Goal: Task Accomplishment & Management: Manage account settings

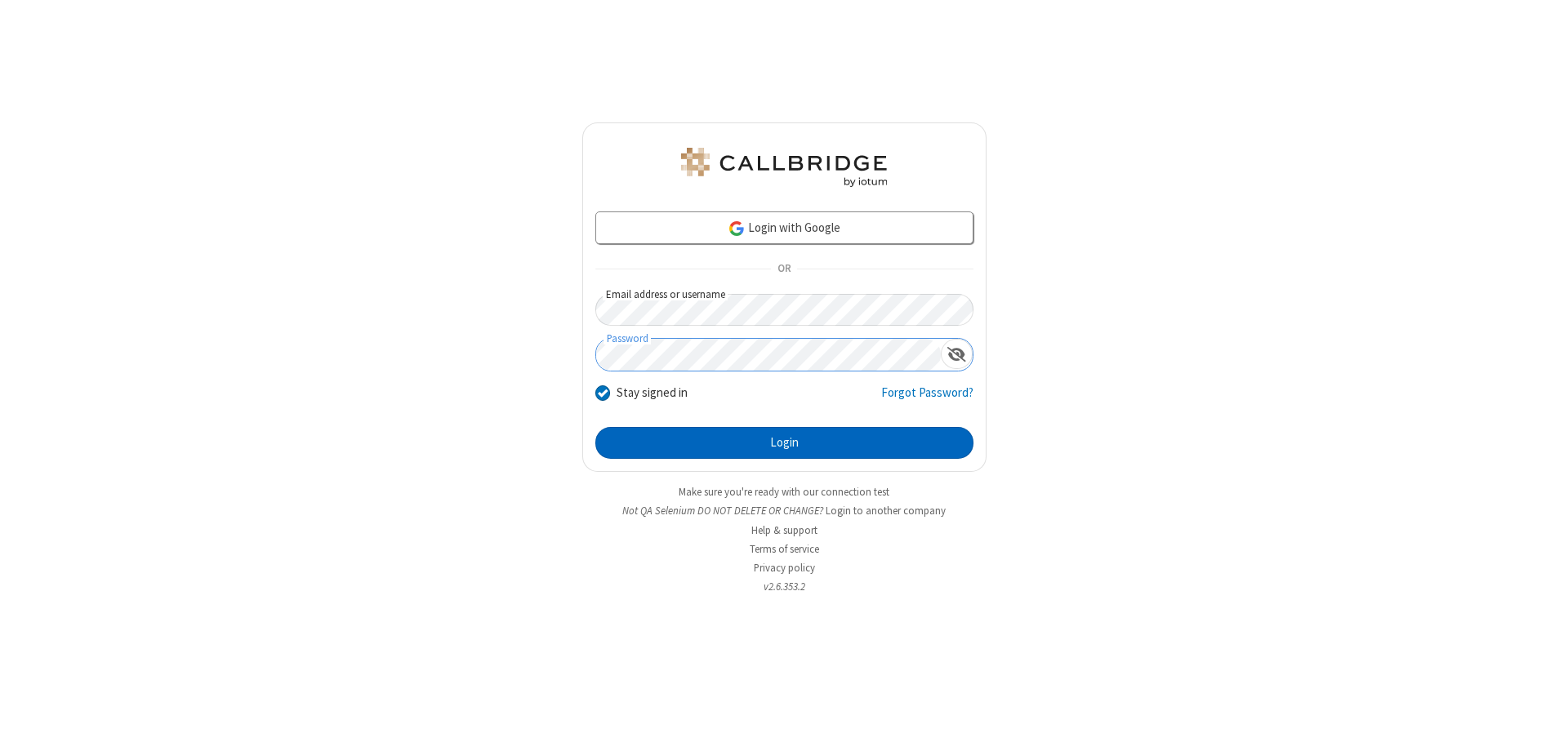
click at [784, 443] on button "Login" at bounding box center [784, 443] width 378 height 32
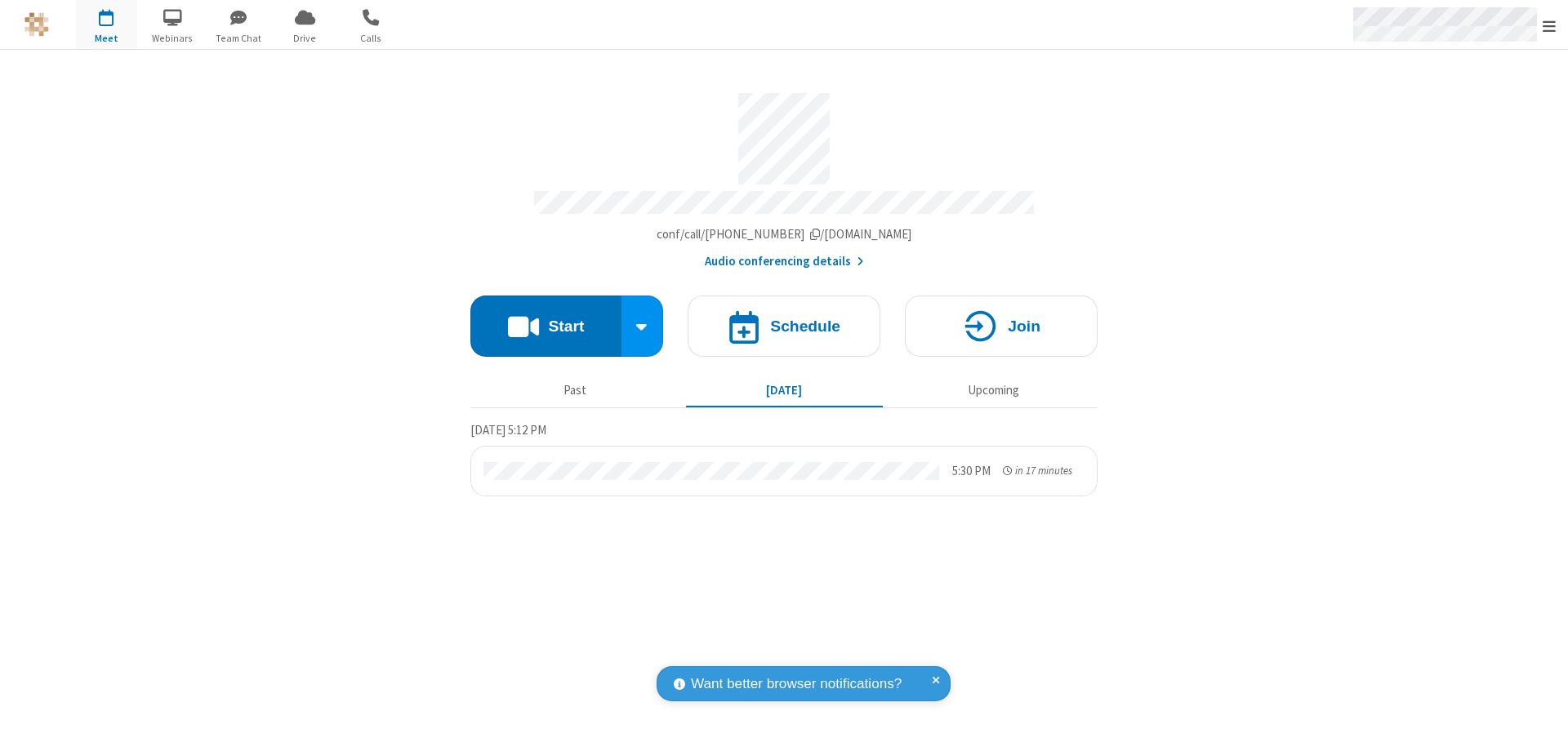
click at [1550, 25] on span "Open menu" at bounding box center [1549, 26] width 13 height 17
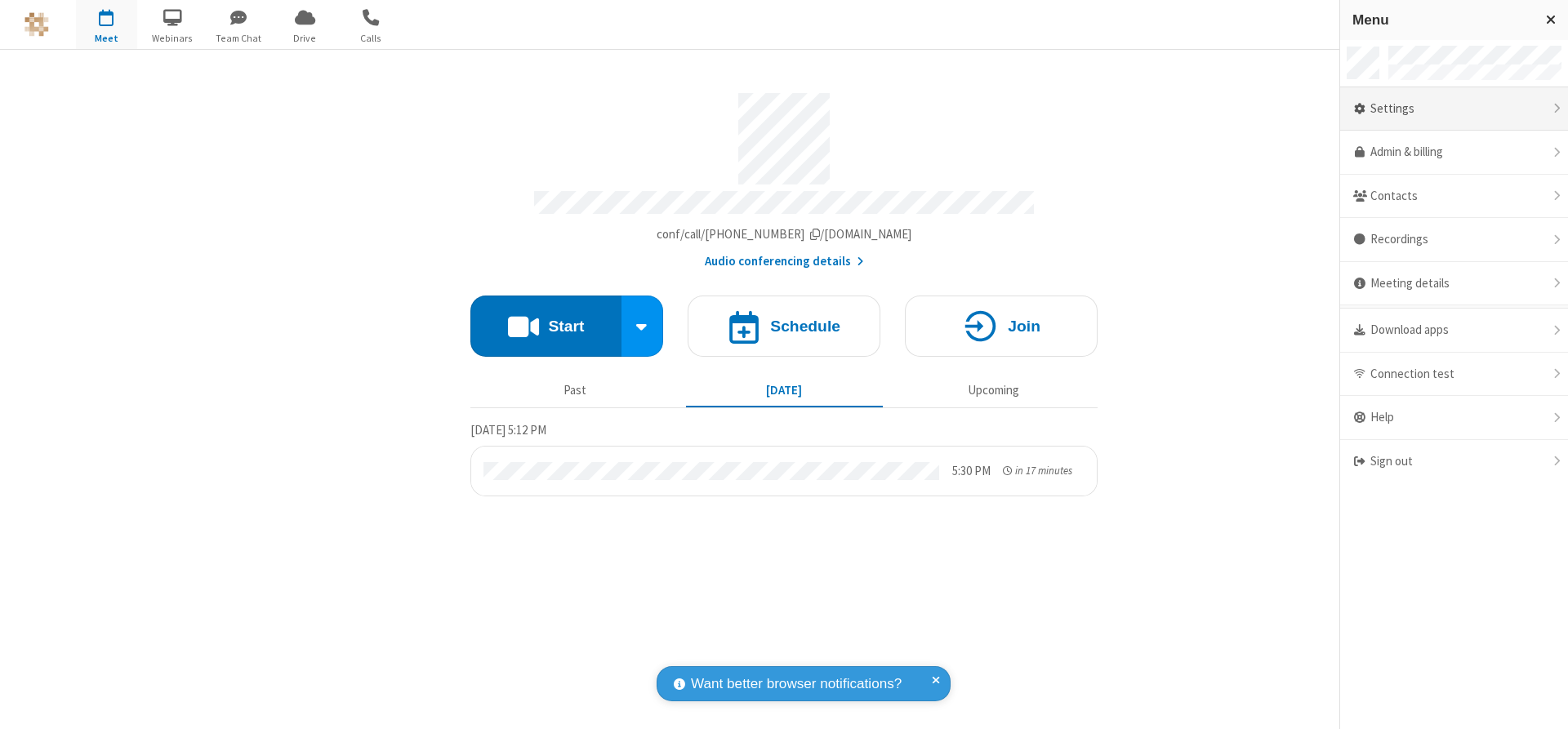
click at [1454, 109] on div "Settings" at bounding box center [1454, 109] width 228 height 44
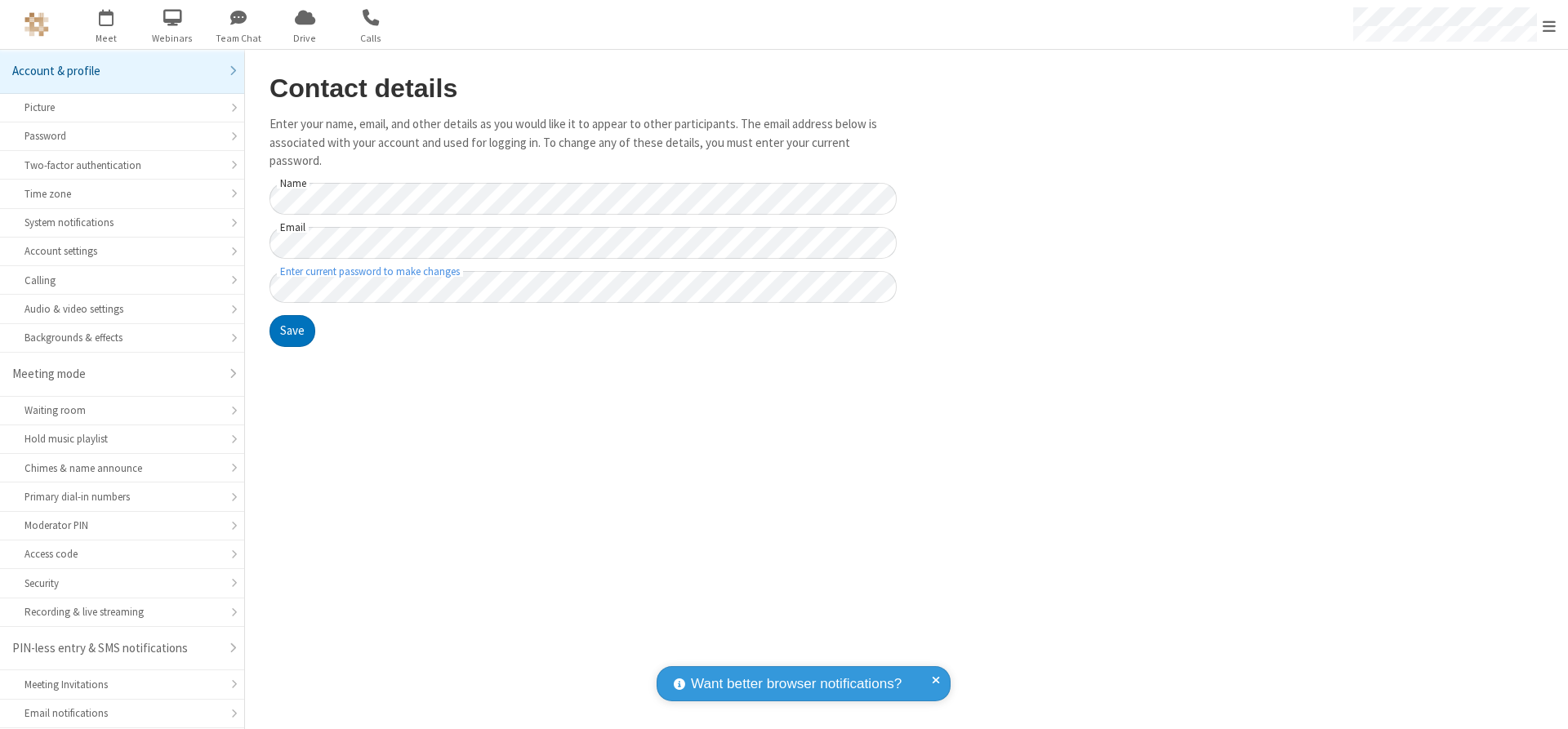
scroll to position [42, 0]
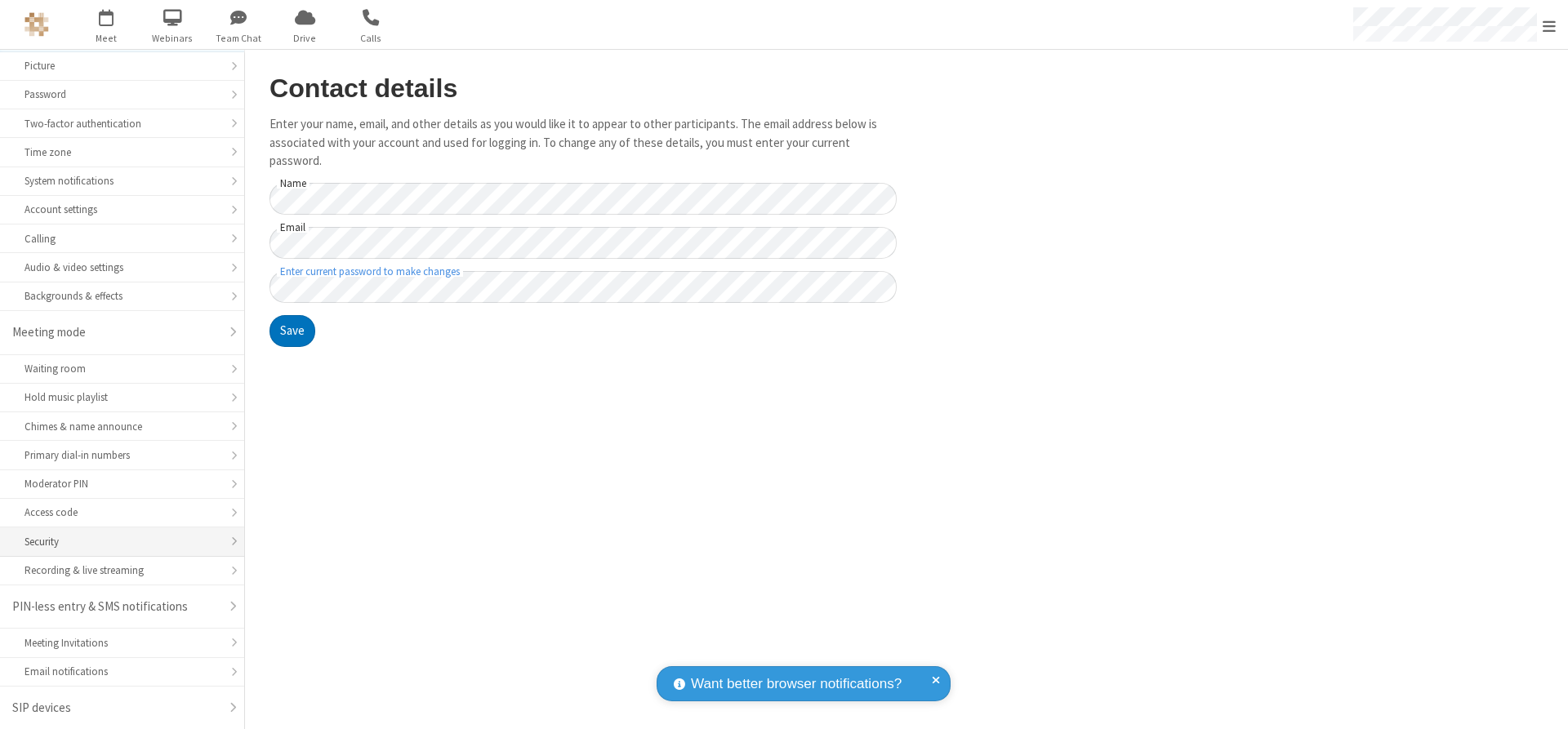
click at [116, 542] on div "Security" at bounding box center [122, 542] width 195 height 16
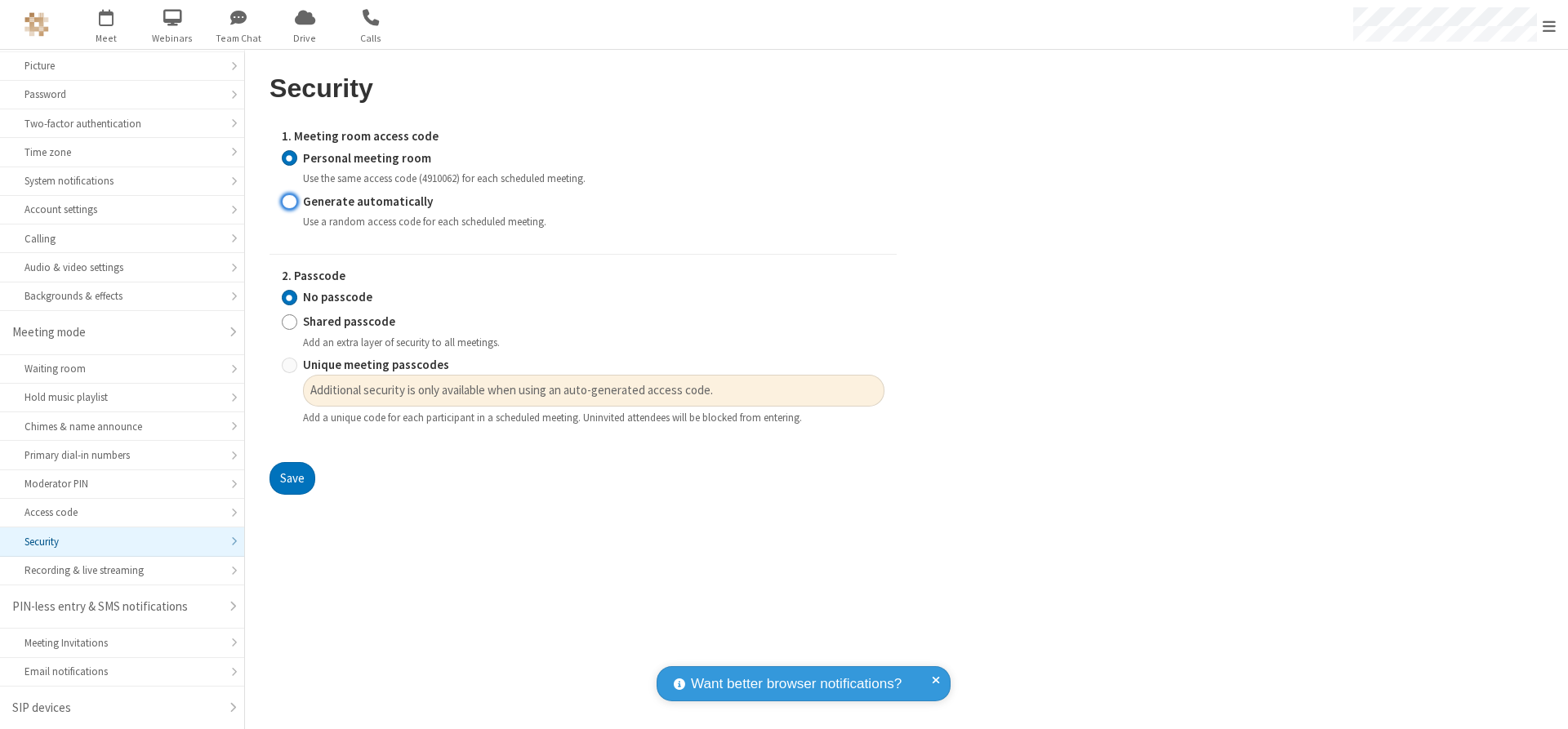
click at [289, 201] on input "Generate automatically" at bounding box center [290, 201] width 16 height 18
radio input "true"
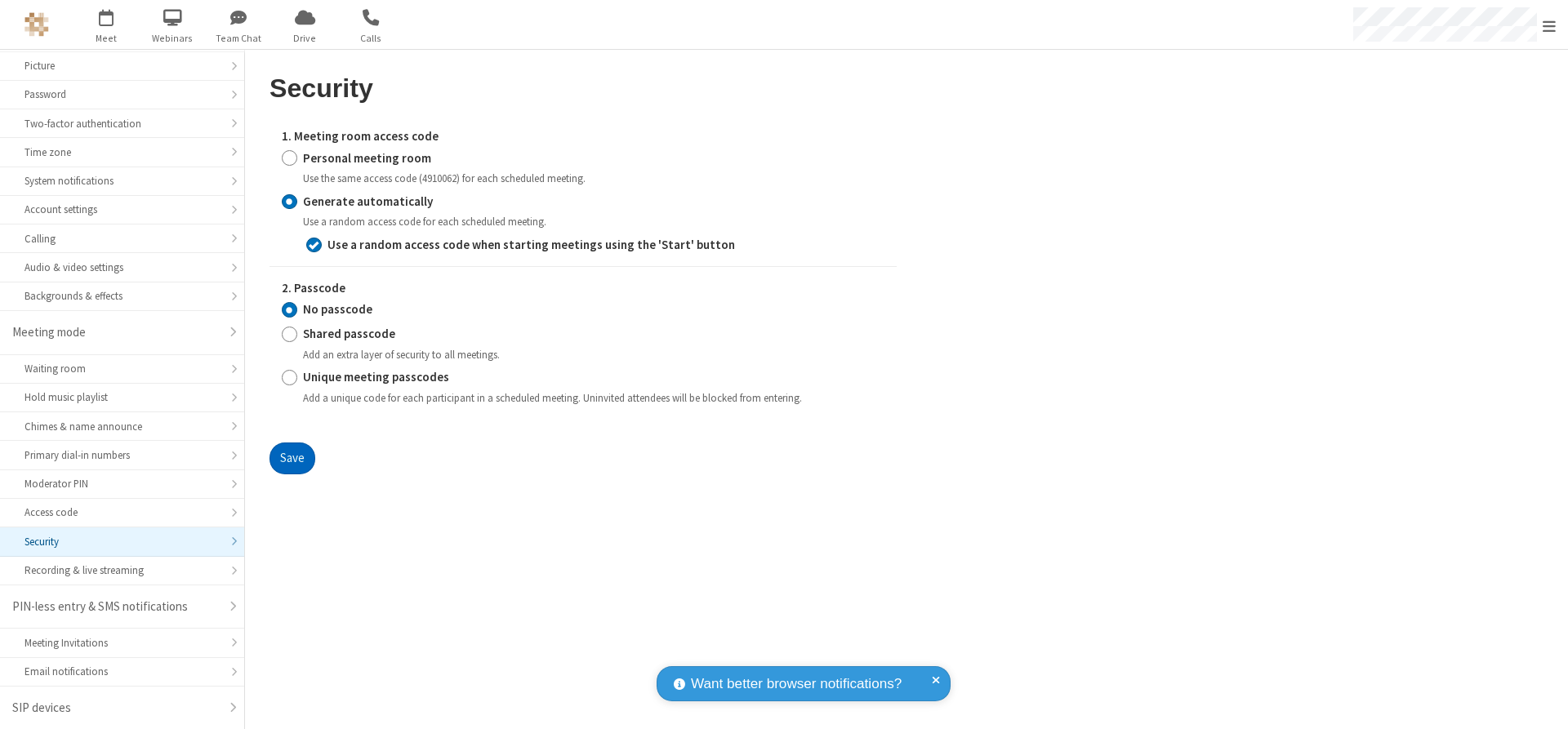
click at [292, 458] on button "Save" at bounding box center [292, 459] width 46 height 32
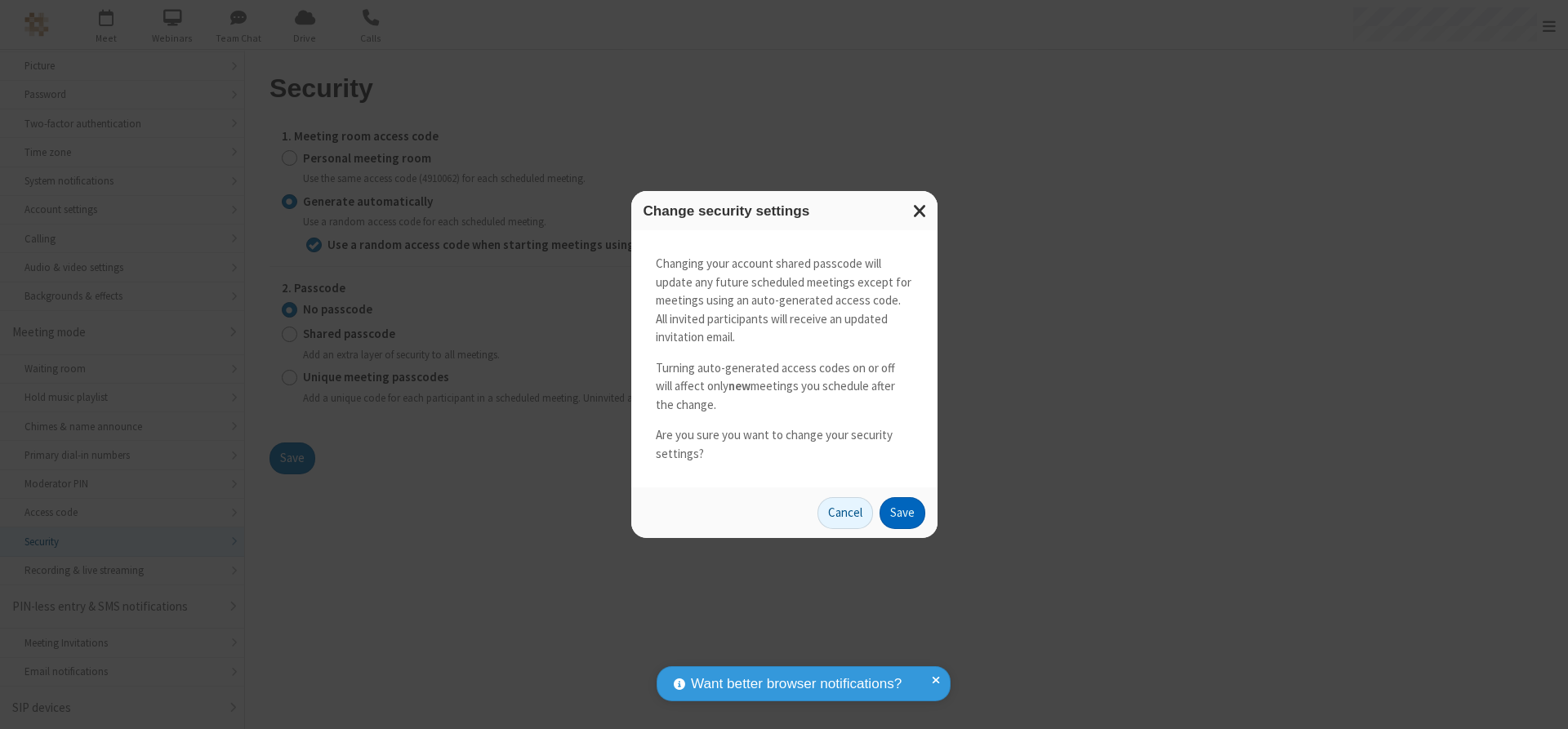
click at [902, 513] on button "Save" at bounding box center [903, 513] width 46 height 32
